Goal: Information Seeking & Learning: Learn about a topic

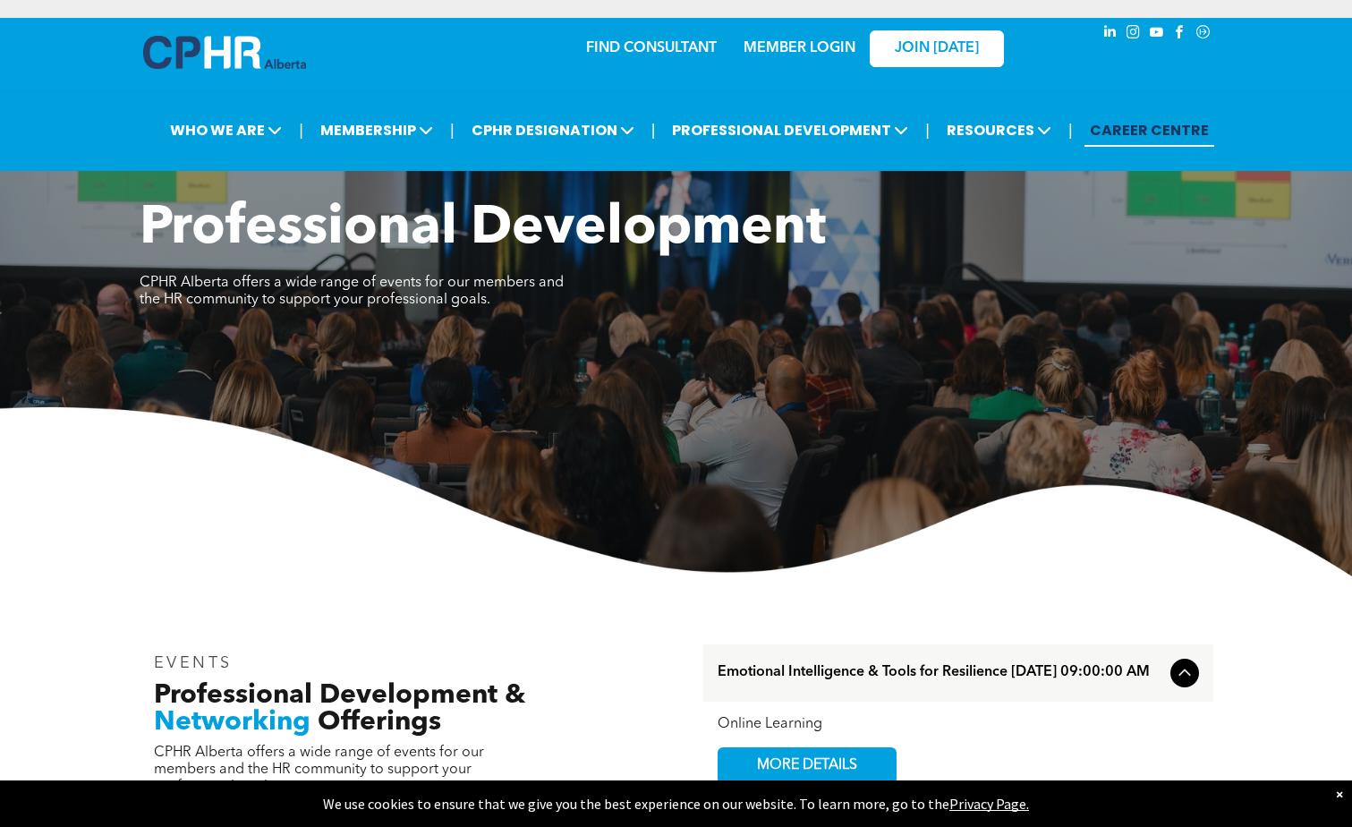
click at [1130, 125] on link "CAREER CENTRE" at bounding box center [1150, 130] width 130 height 33
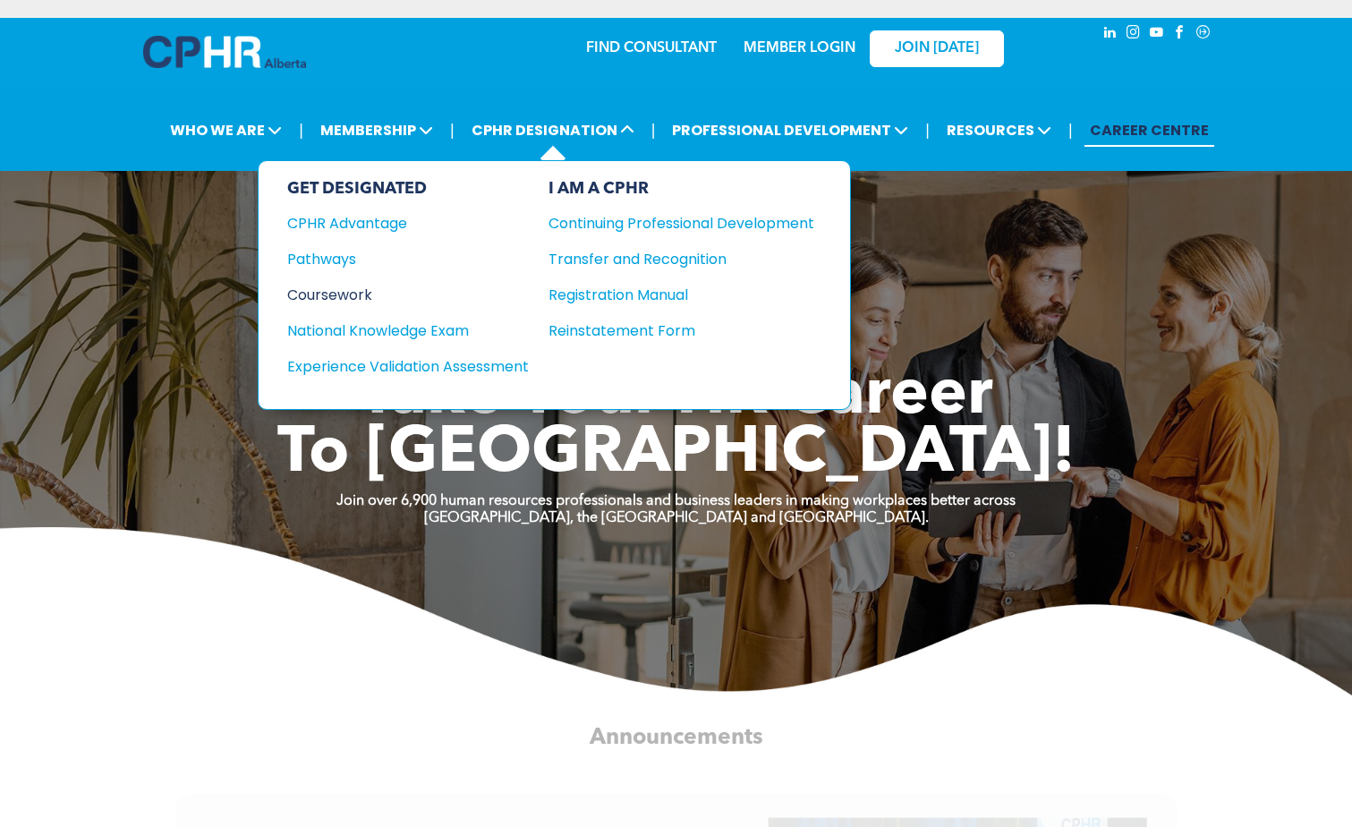
click at [343, 294] on div "Coursework" at bounding box center [395, 295] width 217 height 22
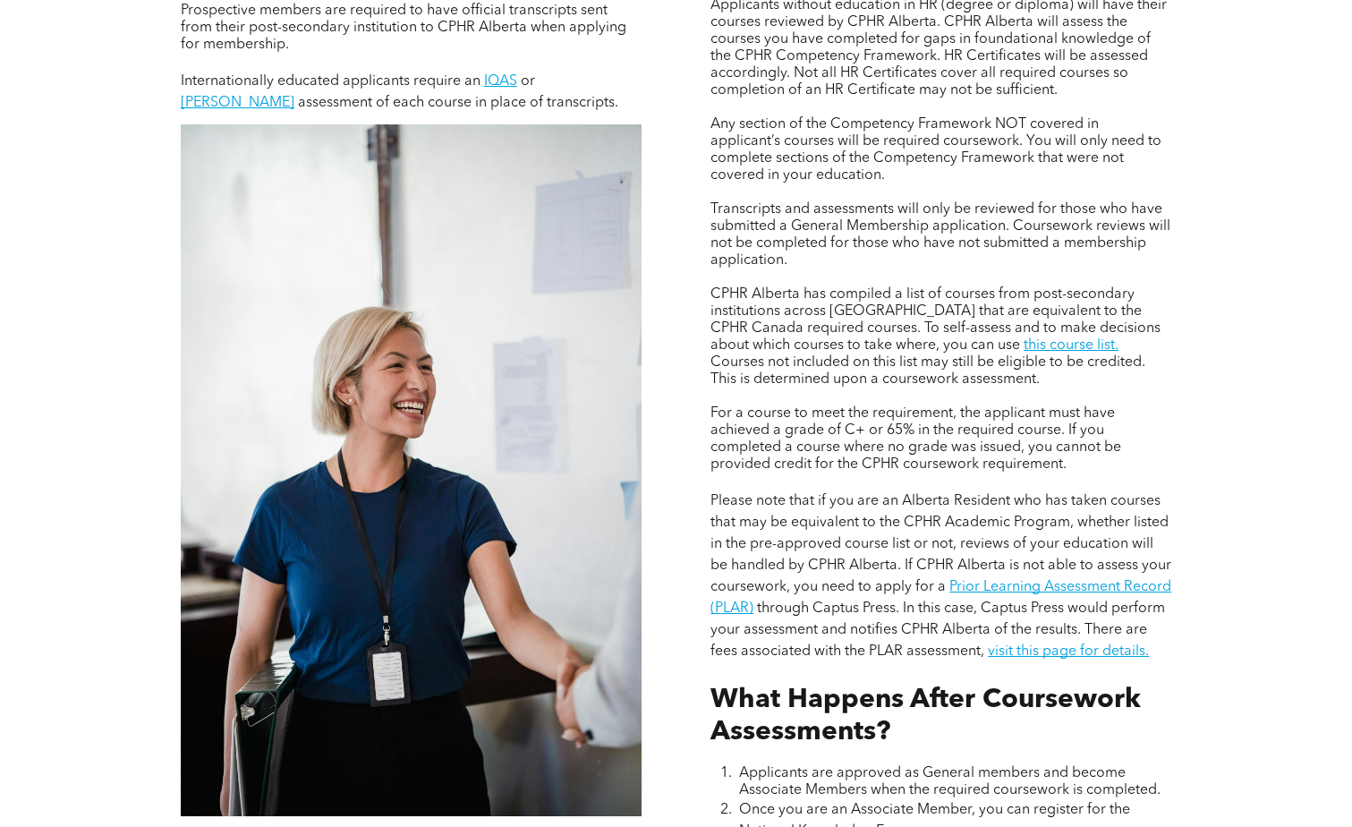
scroll to position [1432, 0]
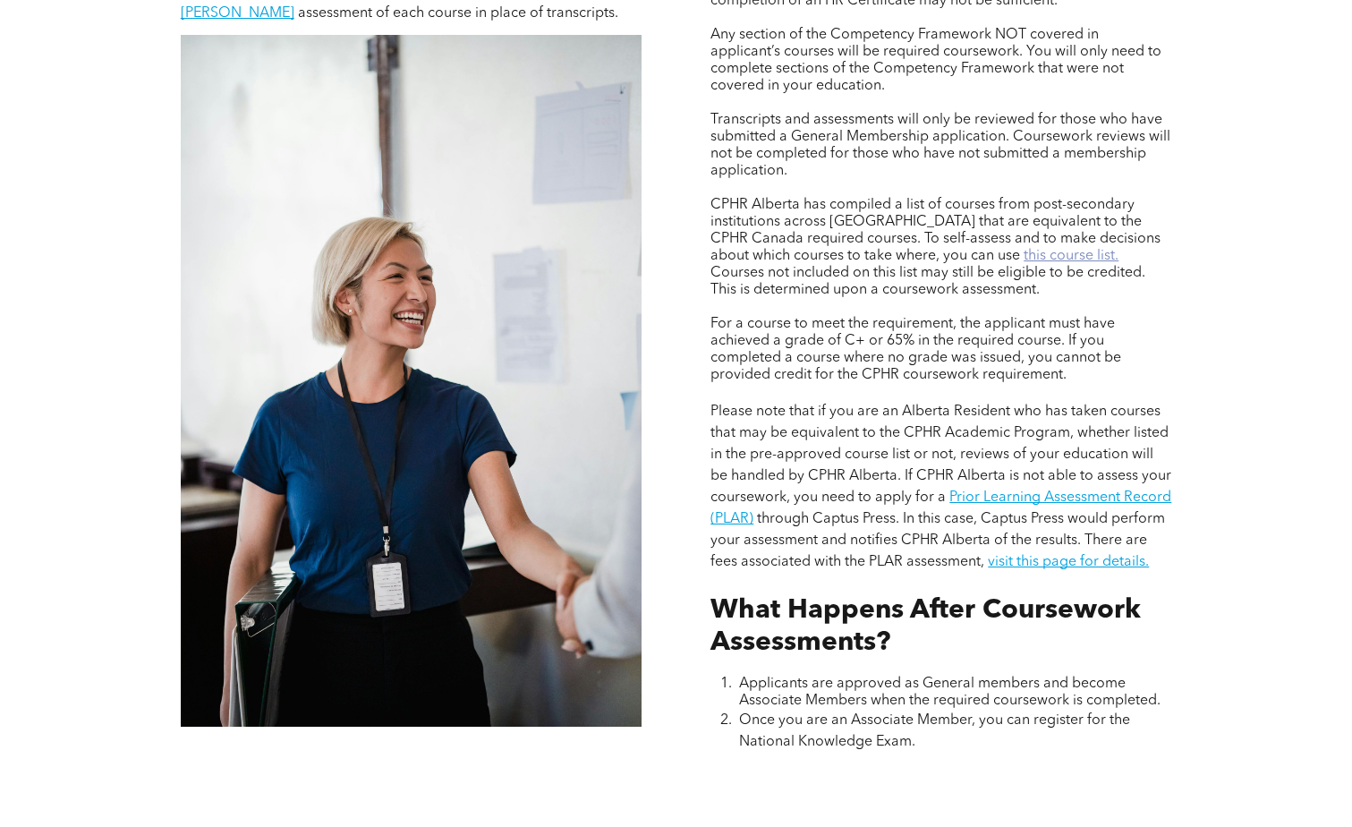
click at [1024, 251] on link "this course list." at bounding box center [1071, 256] width 95 height 14
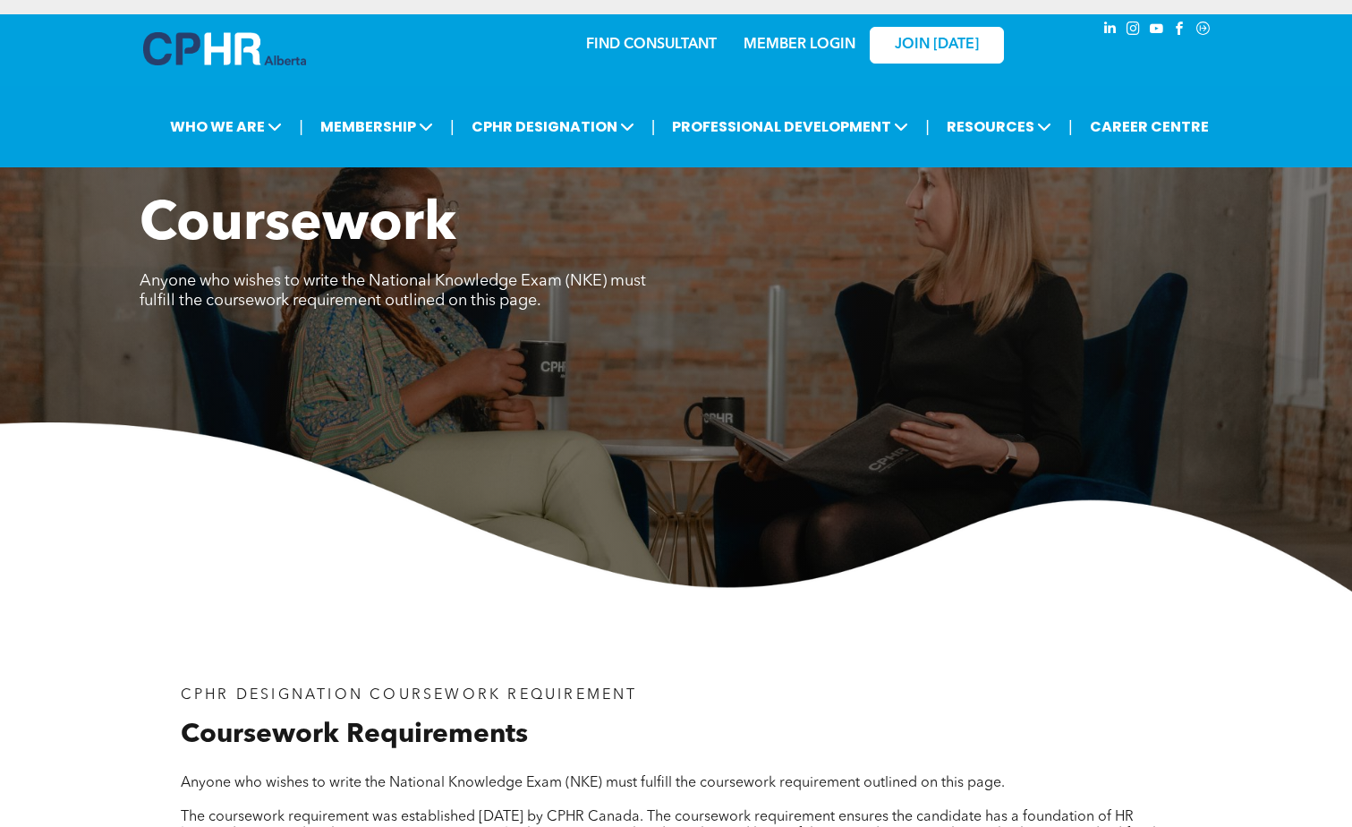
scroll to position [0, 0]
